Goal: Task Accomplishment & Management: Use online tool/utility

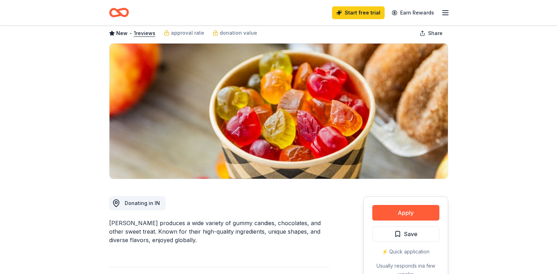
scroll to position [106, 0]
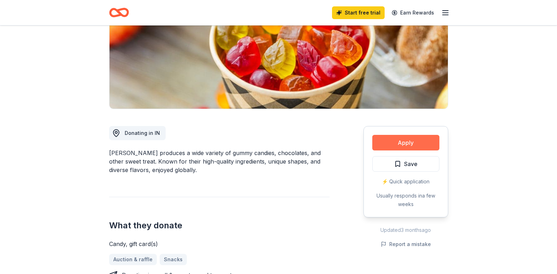
click at [411, 141] on button "Apply" at bounding box center [406, 143] width 67 height 16
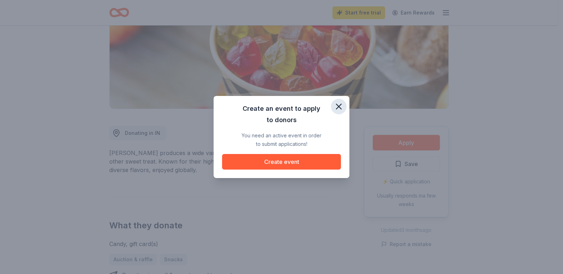
click at [337, 106] on icon "button" at bounding box center [339, 106] width 10 height 10
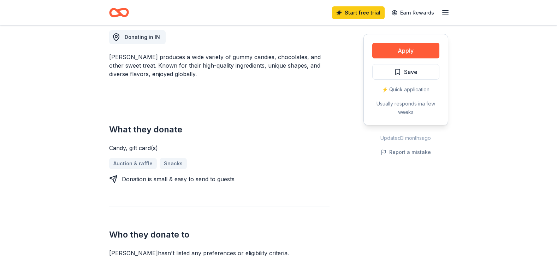
scroll to position [141, 0]
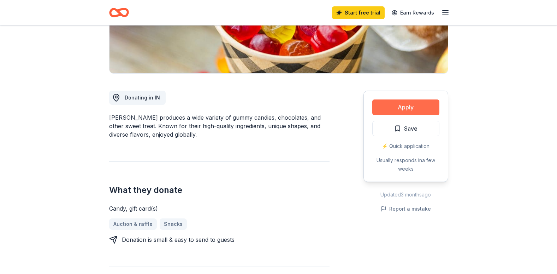
click at [411, 109] on button "Apply" at bounding box center [406, 107] width 67 height 16
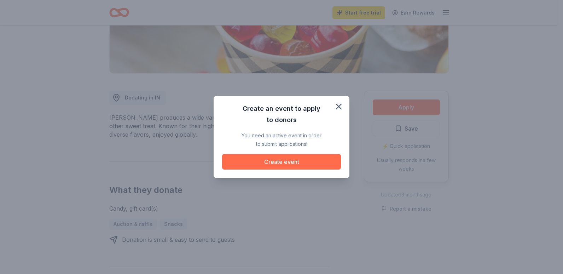
click at [318, 161] on button "Create event" at bounding box center [281, 162] width 119 height 16
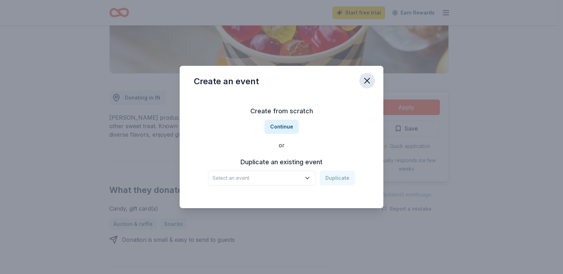
click at [368, 82] on icon "button" at bounding box center [366, 80] width 5 height 5
